Goal: Task Accomplishment & Management: Use online tool/utility

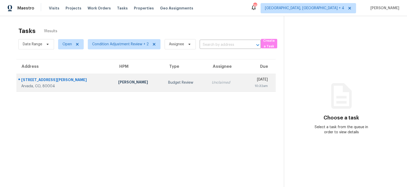
click at [174, 81] on td "Budget Review" at bounding box center [186, 83] width 44 height 18
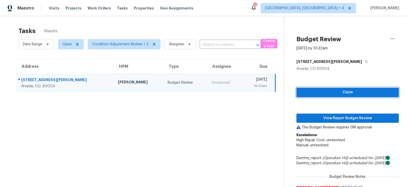
click at [330, 90] on span "Claim" at bounding box center [348, 92] width 94 height 6
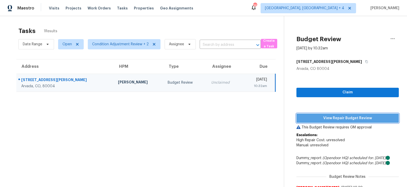
click at [329, 121] on button "View Repair Budget Review" at bounding box center [348, 118] width 102 height 9
